Goal: Task Accomplishment & Management: Manage account settings

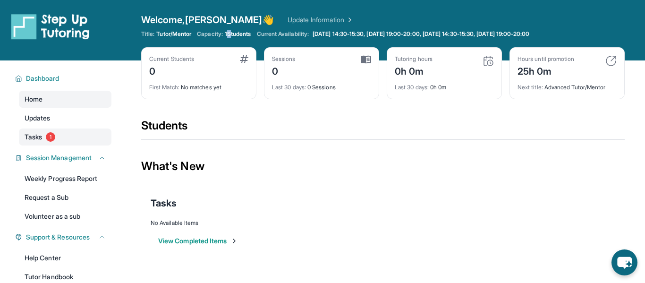
click at [45, 134] on link "Tasks 1" at bounding box center [65, 137] width 93 height 17
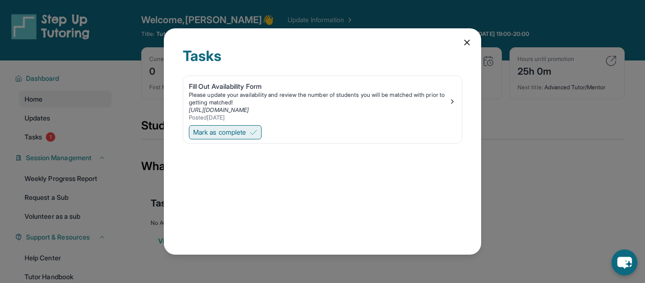
click at [220, 133] on span "Mark as complete" at bounding box center [219, 132] width 53 height 9
click at [215, 142] on div "Mark as complete" at bounding box center [322, 133] width 279 height 20
click at [230, 131] on span "Mark as complete" at bounding box center [219, 132] width 53 height 9
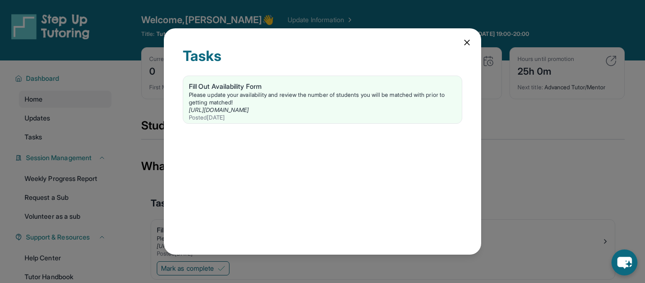
click at [462, 40] on div "Tasks Fill Out Availability Form Please update your availability and review the…" at bounding box center [323, 141] width 318 height 226
click at [469, 42] on icon at bounding box center [467, 42] width 9 height 9
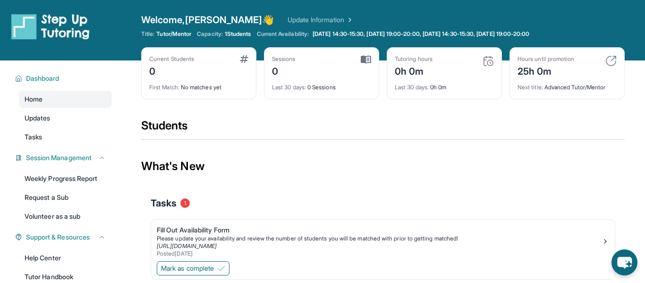
click at [223, 69] on div "Current Students 0" at bounding box center [198, 66] width 99 height 23
click at [337, 90] on div "Last 30 days : 0 Sessions" at bounding box center [321, 84] width 99 height 13
click at [387, 90] on div "Tutoring hours 0h 0m Last 30 days : 0h 0m" at bounding box center [444, 73] width 115 height 52
drag, startPoint x: 312, startPoint y: 86, endPoint x: 466, endPoint y: 61, distance: 155.9
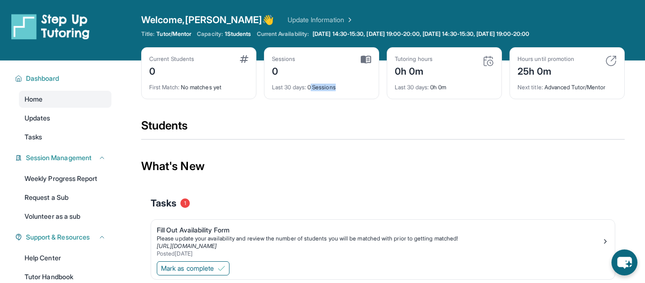
click at [466, 61] on div "Current Students 0 First Match : No matches yet Sessions 0 Last 30 days : 0 Ses…" at bounding box center [383, 82] width 484 height 71
click at [254, 93] on div "Current Students 0 First Match : No matches yet" at bounding box center [198, 73] width 115 height 52
